Goal: Task Accomplishment & Management: Complete application form

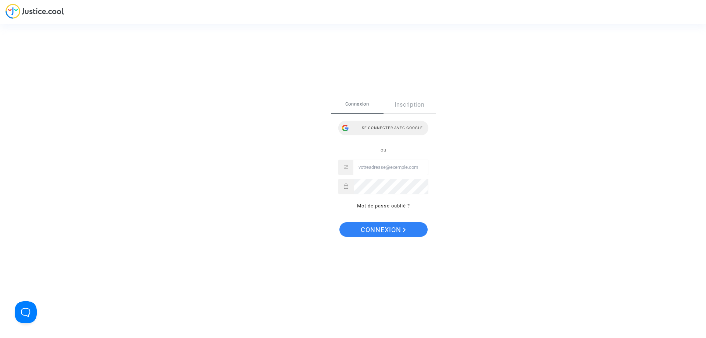
drag, startPoint x: 385, startPoint y: 129, endPoint x: 229, endPoint y: 6, distance: 199.1
click at [385, 129] on div "Se connecter avec Google" at bounding box center [383, 128] width 90 height 15
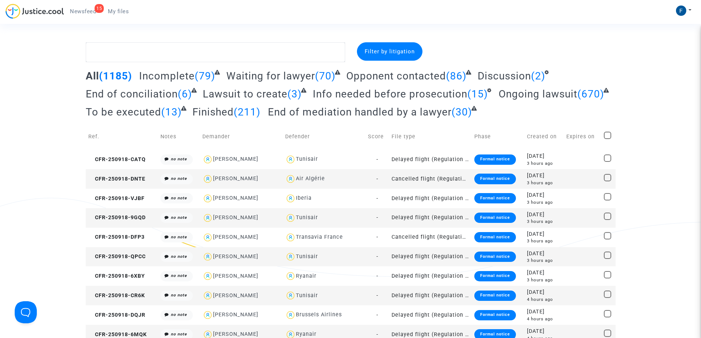
click at [122, 14] on span "My files" at bounding box center [118, 11] width 21 height 7
click at [135, 48] on textarea at bounding box center [215, 52] width 259 height 20
paste textarea "Deboise"
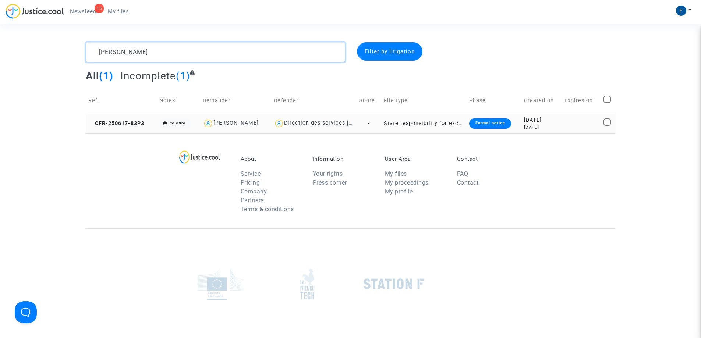
type textarea "Deboise"
click at [502, 122] on div "Formal notice" at bounding box center [490, 123] width 42 height 10
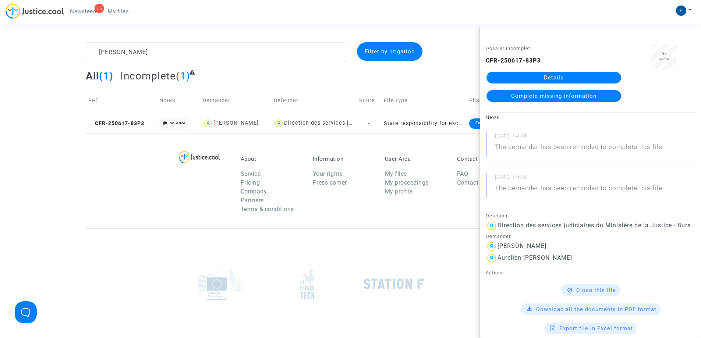
click at [587, 93] on span "Complete missing information" at bounding box center [553, 96] width 85 height 7
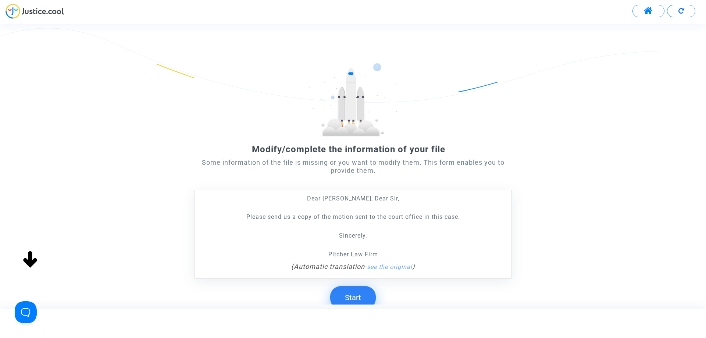
click at [361, 298] on button "Start" at bounding box center [353, 297] width 46 height 23
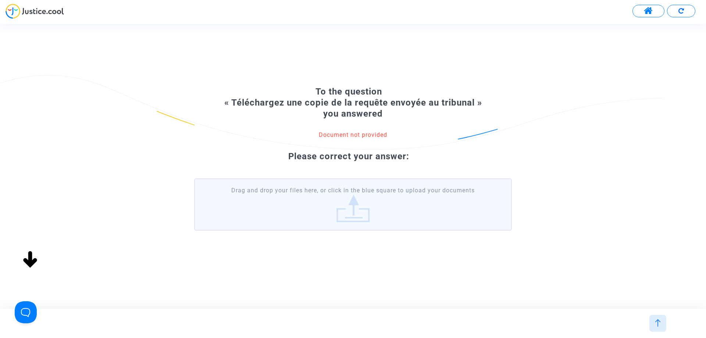
click at [330, 203] on label "Drag and drop your files here, or click in the blue square to upload your docum…" at bounding box center [353, 204] width 318 height 52
click at [0, 0] on input "Drag and drop your files here, or click in the blue square to upload your docum…" at bounding box center [0, 0] width 0 height 0
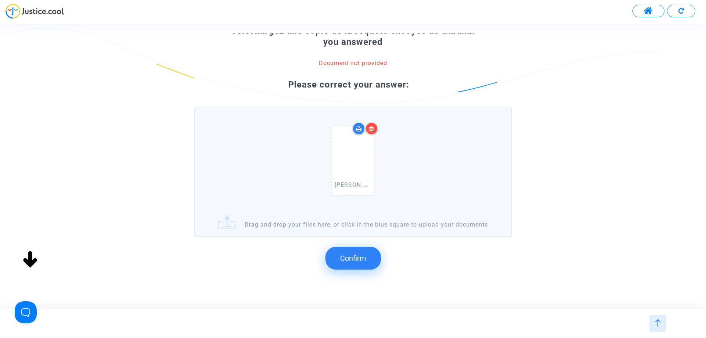
scroll to position [78, 0]
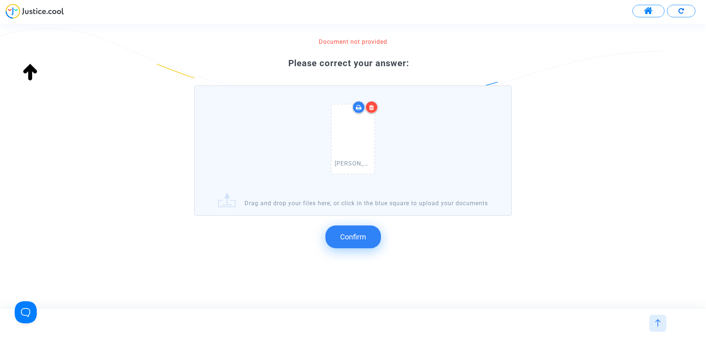
click at [354, 241] on span "Confirm" at bounding box center [353, 236] width 26 height 9
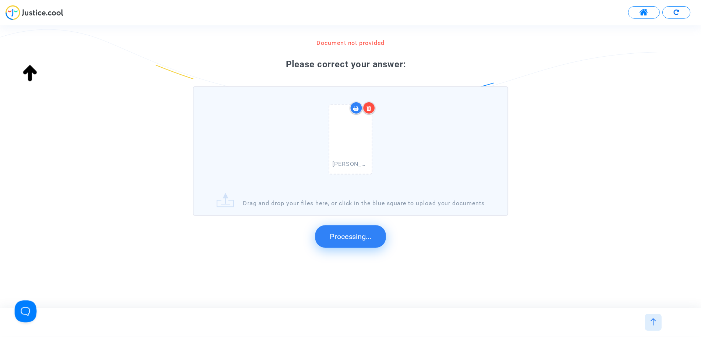
scroll to position [0, 0]
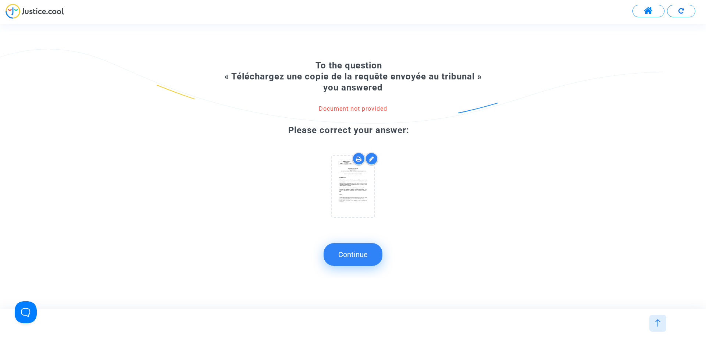
click at [367, 253] on button "Continue" at bounding box center [353, 254] width 59 height 23
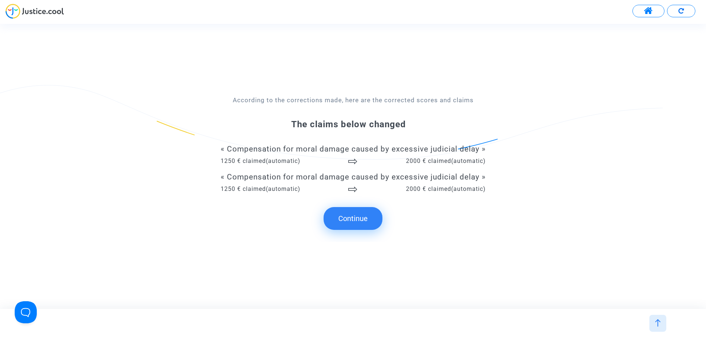
click at [363, 220] on button "Continue" at bounding box center [353, 218] width 59 height 23
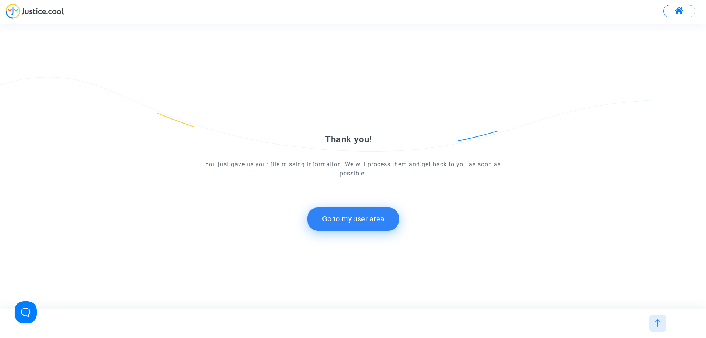
click at [355, 219] on button "Go to my user area" at bounding box center [354, 218] width 92 height 23
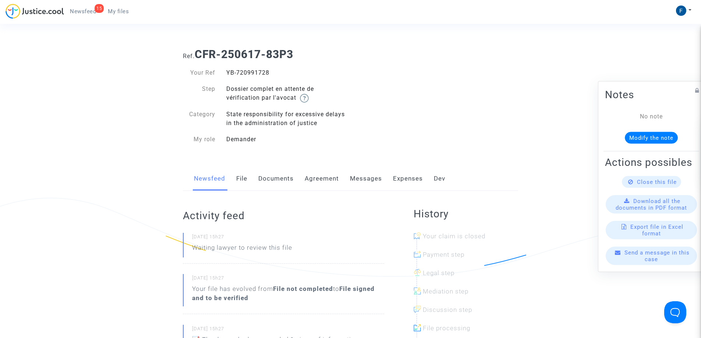
click at [120, 11] on span "My files" at bounding box center [118, 11] width 21 height 7
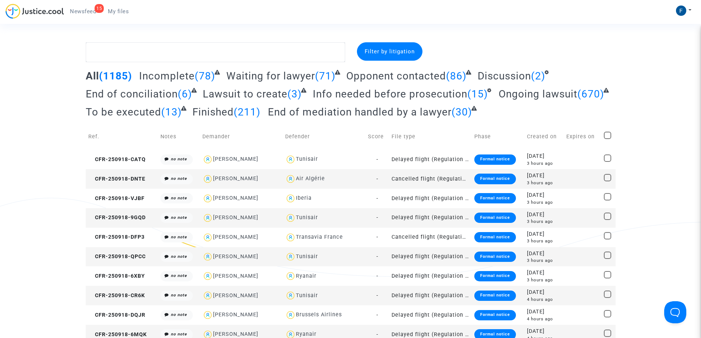
click at [85, 15] on link "15 Newsfeed" at bounding box center [83, 11] width 38 height 11
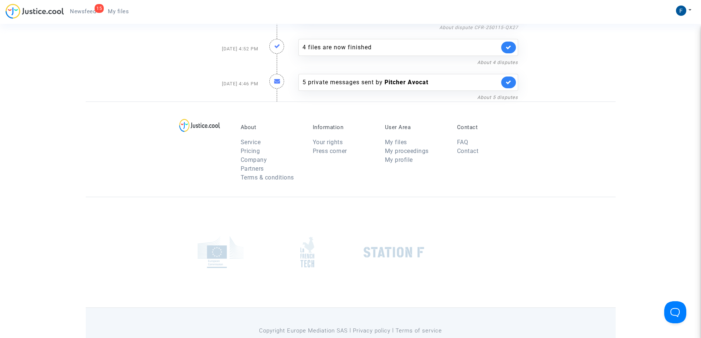
scroll to position [441, 0]
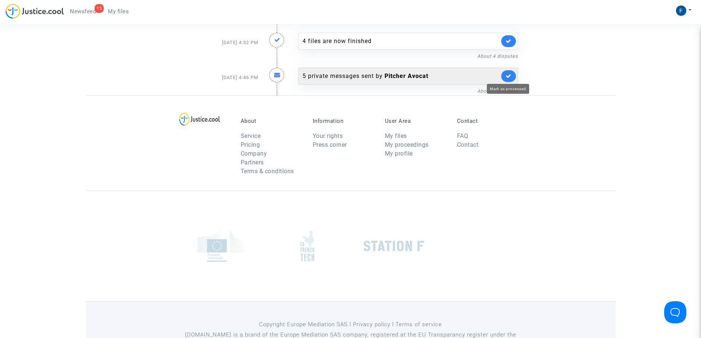
click at [509, 75] on icon at bounding box center [508, 76] width 6 height 6
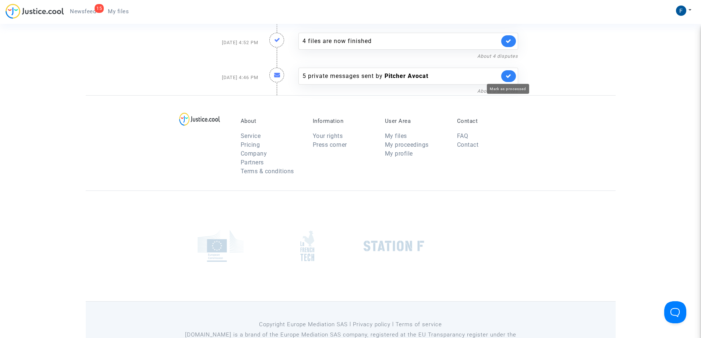
scroll to position [437, 0]
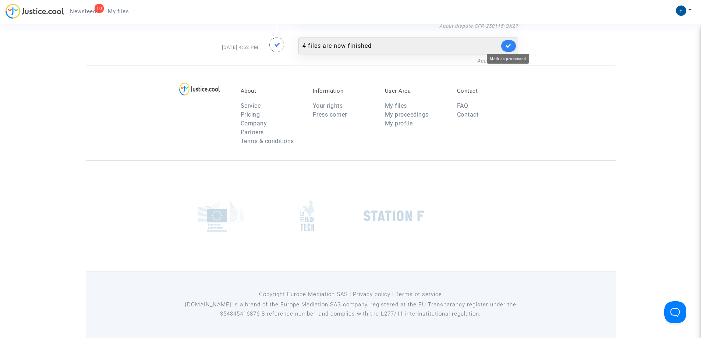
click at [509, 46] on icon at bounding box center [508, 46] width 6 height 6
click at [503, 60] on link "About dispute CFR-250115-QX27" at bounding box center [478, 61] width 79 height 6
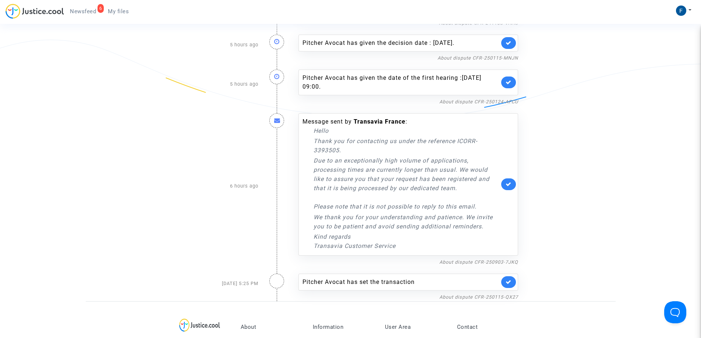
scroll to position [144, 0]
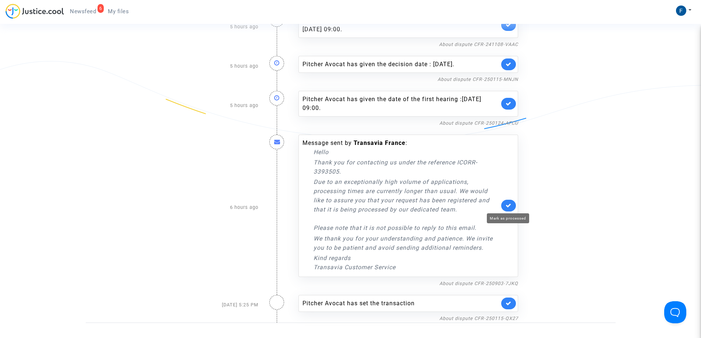
click at [511, 208] on icon at bounding box center [508, 206] width 6 height 6
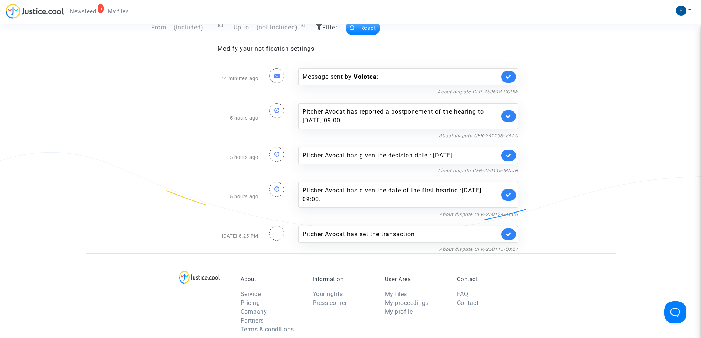
scroll to position [71, 0]
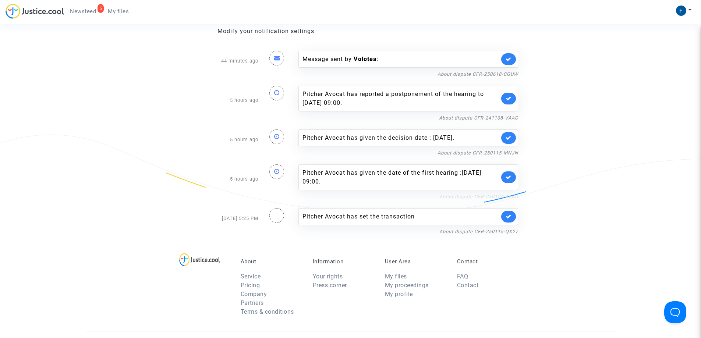
click at [491, 195] on link "About dispute CFR-250124-AFCU" at bounding box center [478, 197] width 79 height 6
click at [510, 139] on icon at bounding box center [508, 138] width 6 height 6
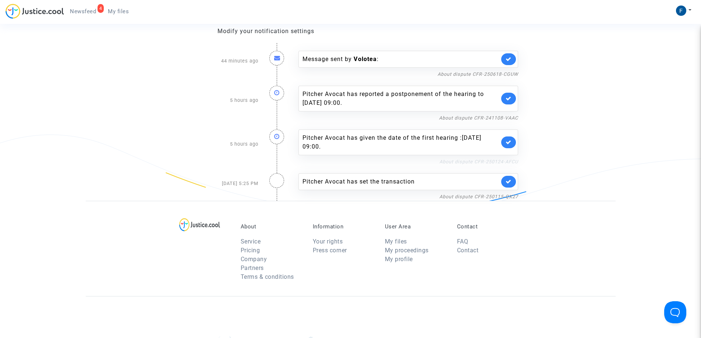
click at [504, 161] on link "About dispute CFR-250124-AFCU" at bounding box center [478, 162] width 79 height 6
click at [511, 100] on link at bounding box center [508, 99] width 15 height 12
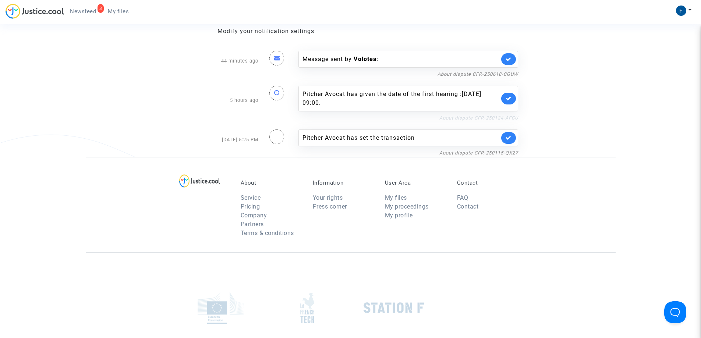
click at [495, 117] on link "About dispute CFR-250124-AFCU" at bounding box center [478, 118] width 79 height 6
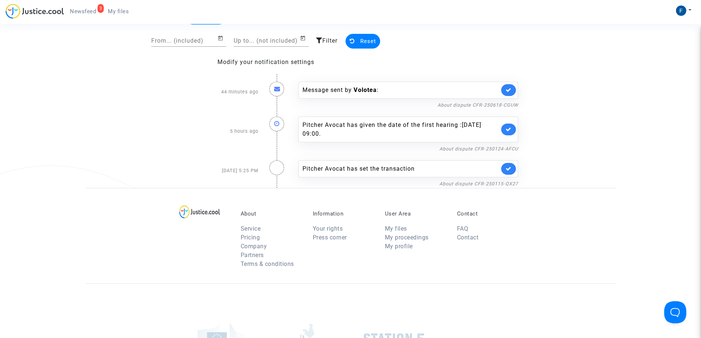
scroll to position [0, 0]
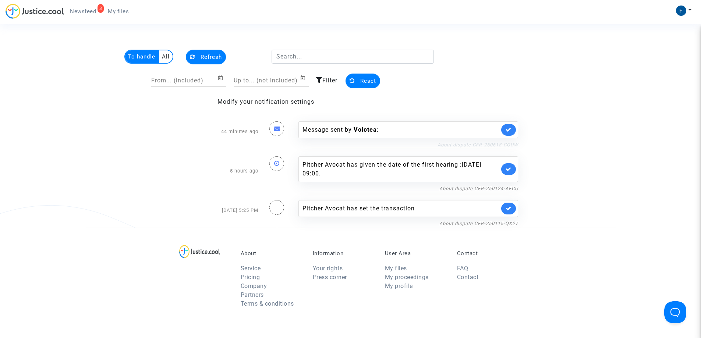
click at [509, 145] on link "About dispute CFR-250618-CGUW" at bounding box center [477, 145] width 81 height 6
click at [276, 209] on div at bounding box center [276, 207] width 15 height 15
drag, startPoint x: 78, startPoint y: 11, endPoint x: 106, endPoint y: 4, distance: 28.7
click at [78, 11] on span "Newsfeed" at bounding box center [83, 11] width 26 height 7
